Goal: Information Seeking & Learning: Learn about a topic

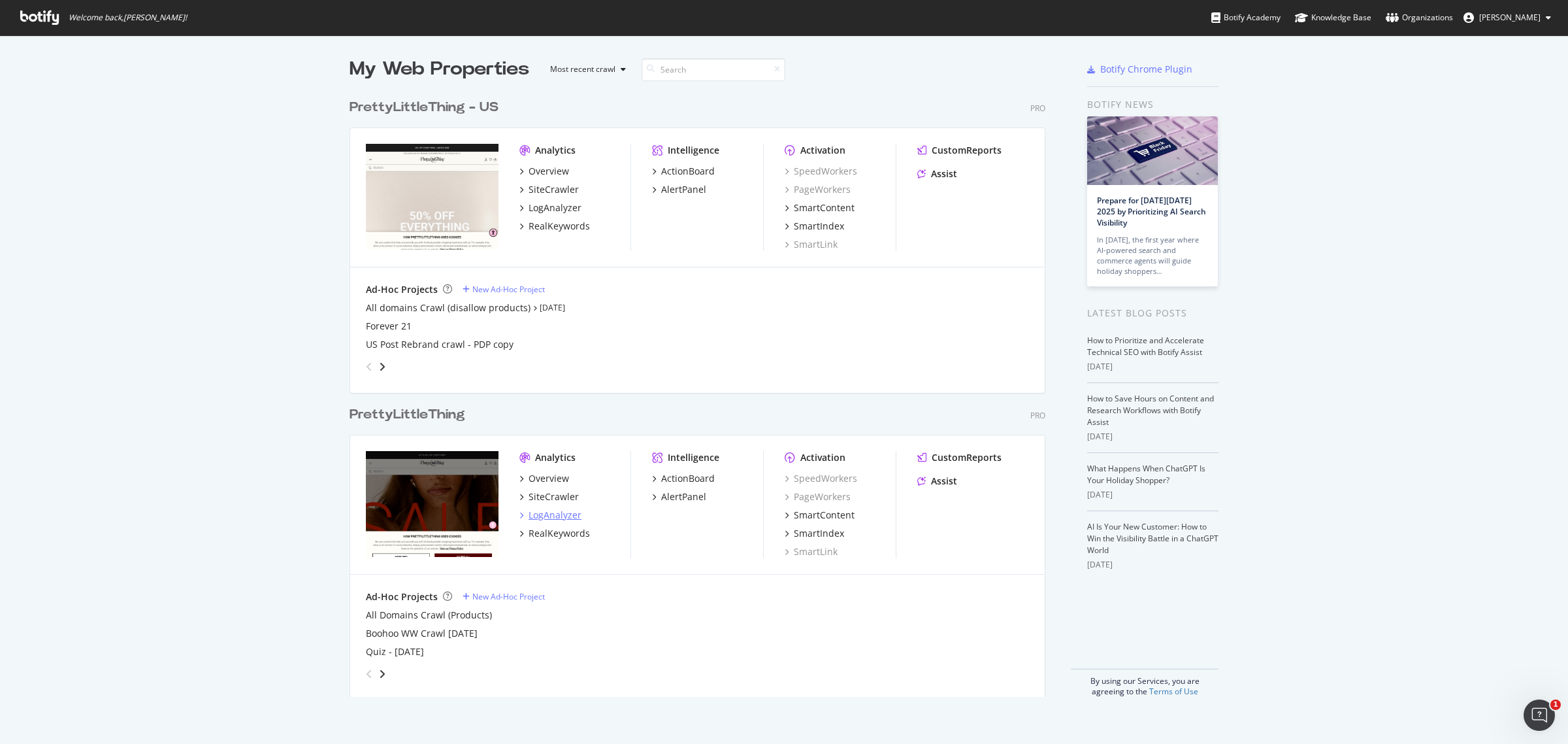
click at [546, 517] on div "LogAnalyzer" at bounding box center [555, 515] width 53 height 13
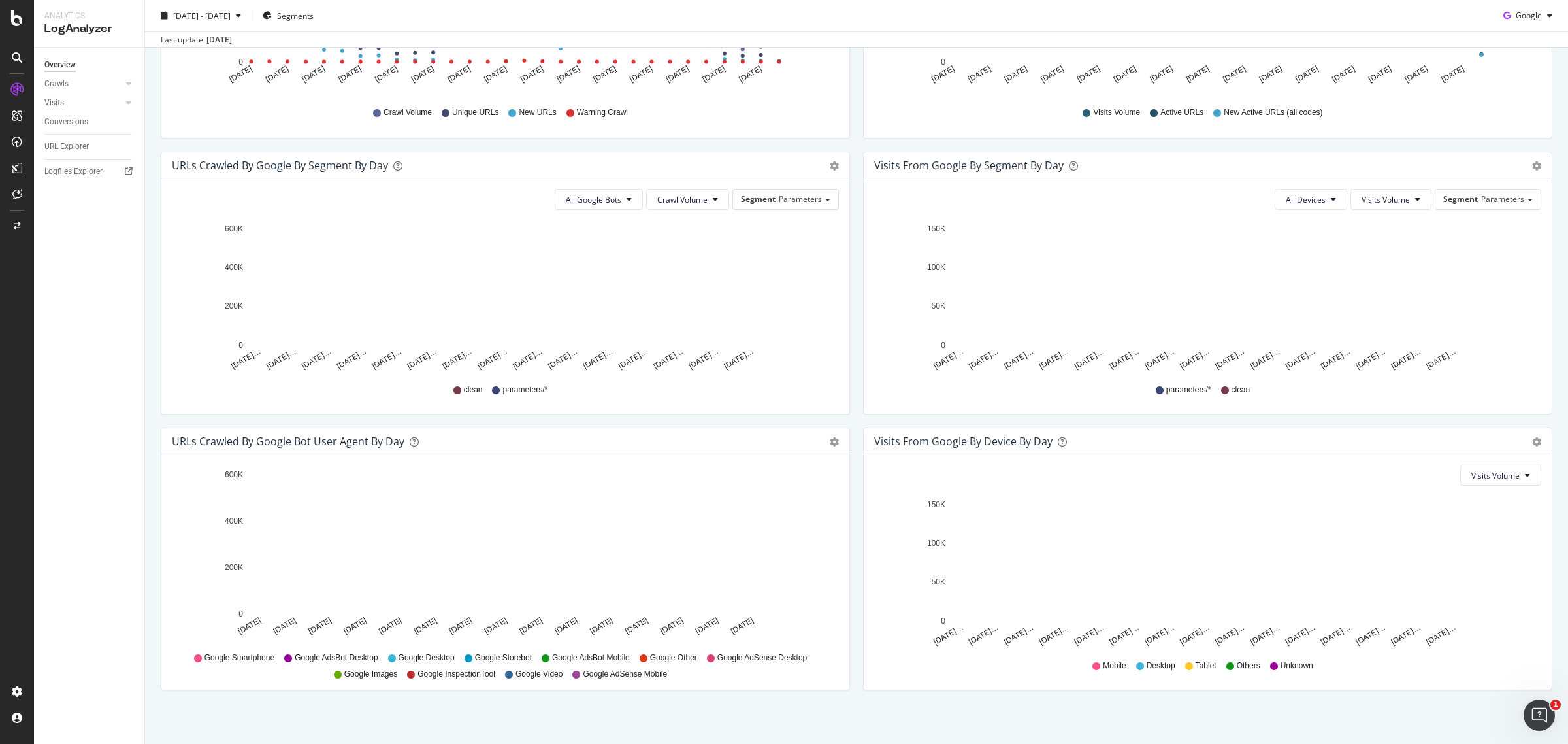
scroll to position [347, 0]
